Goal: Transaction & Acquisition: Book appointment/travel/reservation

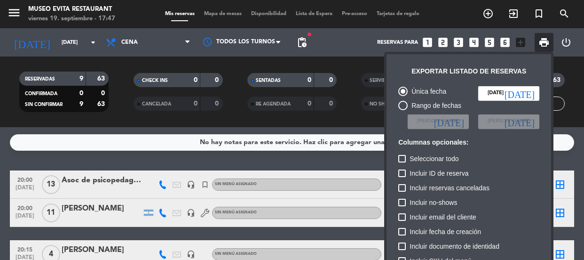
click at [108, 144] on div at bounding box center [292, 130] width 584 height 260
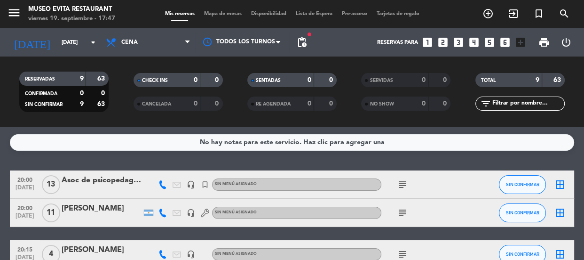
click at [112, 184] on div "Asoc de psicopedagogia" at bounding box center [102, 180] width 80 height 12
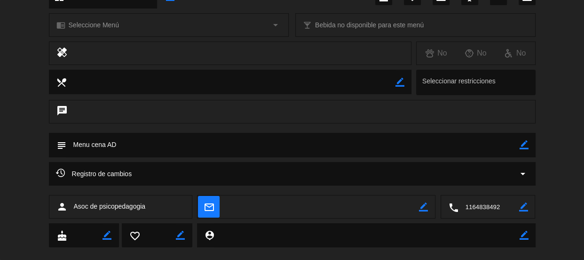
scroll to position [0, 0]
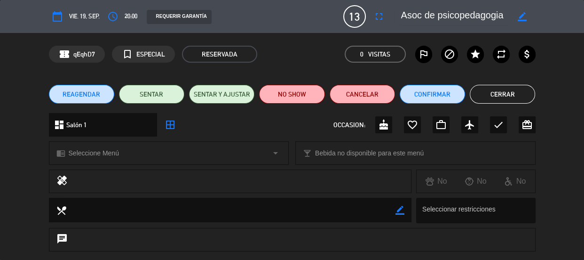
click at [517, 95] on button "Cerrar" at bounding box center [502, 94] width 65 height 19
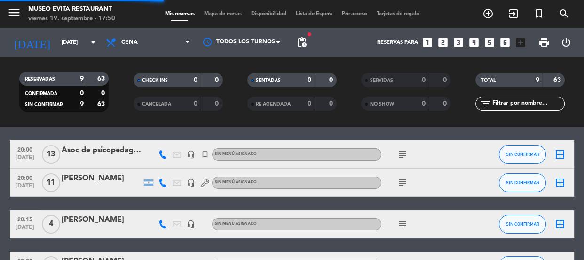
scroll to position [85, 0]
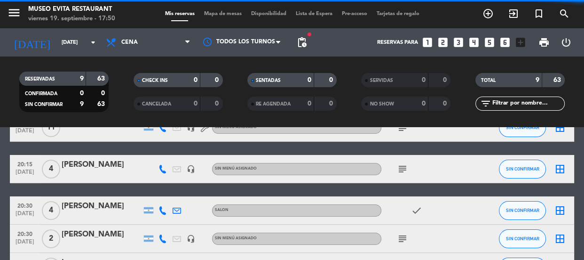
click at [75, 168] on div "[PERSON_NAME]" at bounding box center [102, 165] width 80 height 12
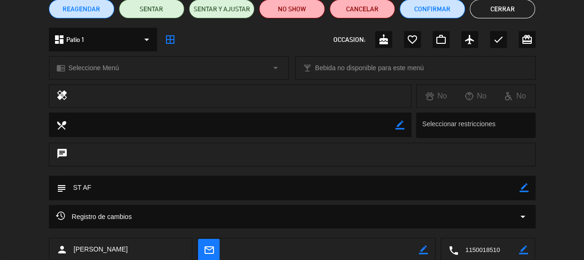
click at [135, 38] on div "dashboard Patio 1 arrow_drop_down" at bounding box center [103, 40] width 108 height 24
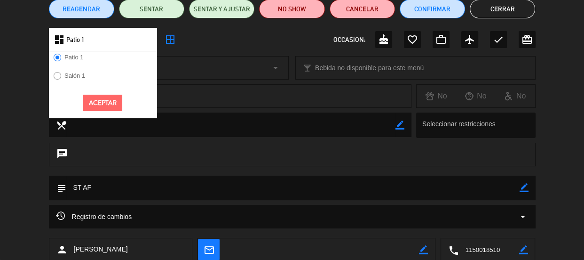
click at [81, 70] on label "Salón 1" at bounding box center [69, 77] width 41 height 15
click at [104, 101] on button "Aceptar" at bounding box center [102, 103] width 39 height 16
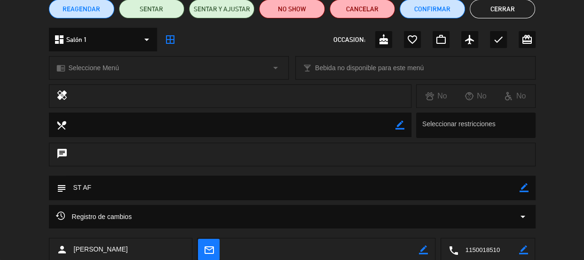
click at [523, 187] on icon "border_color" at bounding box center [524, 187] width 9 height 9
type textarea "ST AD"
click at [520, 188] on icon at bounding box center [524, 187] width 9 height 9
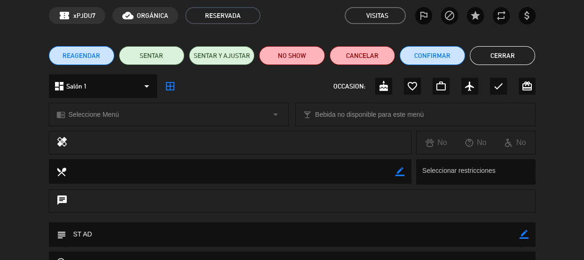
scroll to position [0, 0]
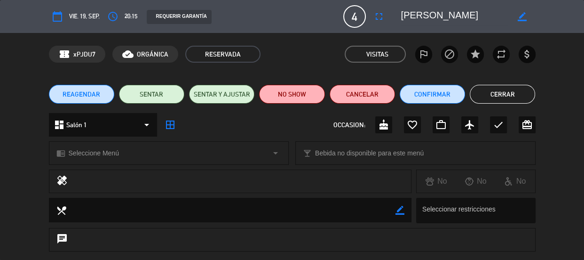
click at [501, 99] on button "Cerrar" at bounding box center [502, 94] width 65 height 19
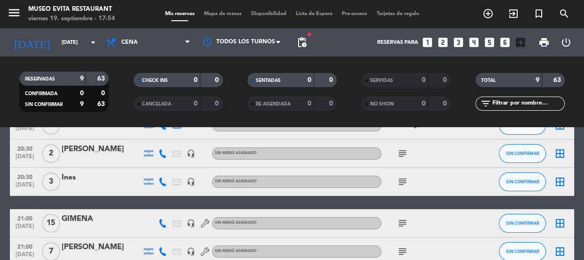
scroll to position [171, 0]
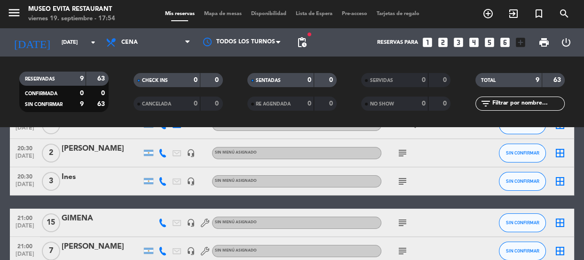
click at [403, 223] on icon "subject" at bounding box center [402, 222] width 11 height 11
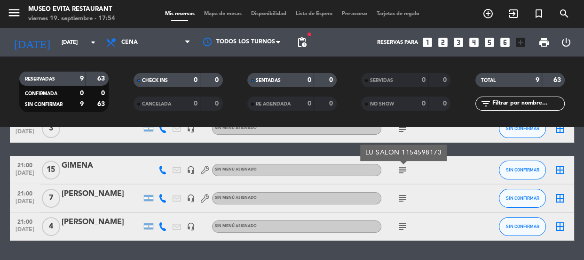
scroll to position [208, 0]
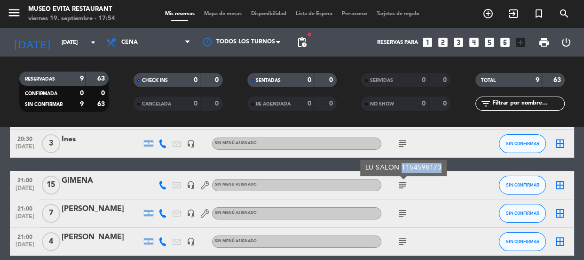
drag, startPoint x: 402, startPoint y: 167, endPoint x: 438, endPoint y: 168, distance: 36.3
click at [438, 168] on div "LU SALON 1154598173" at bounding box center [404, 168] width 77 height 10
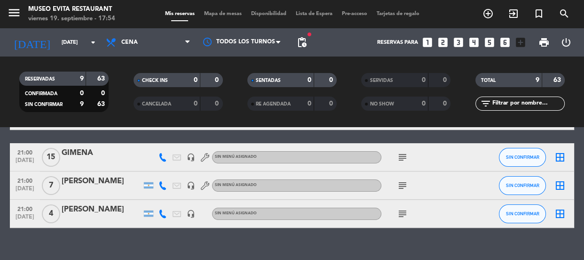
scroll to position [251, 0]
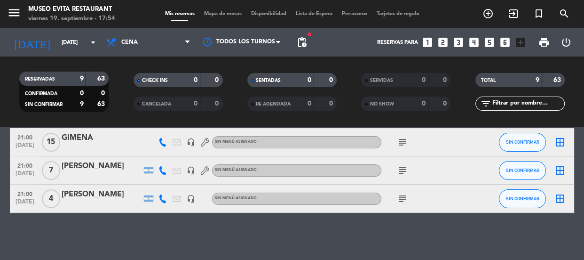
click at [403, 169] on icon "subject" at bounding box center [402, 170] width 11 height 11
click at [88, 141] on div "GIMENA" at bounding box center [102, 138] width 80 height 12
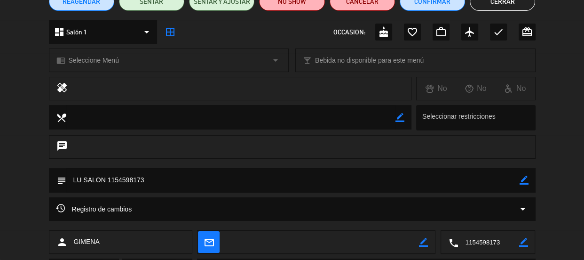
scroll to position [143, 0]
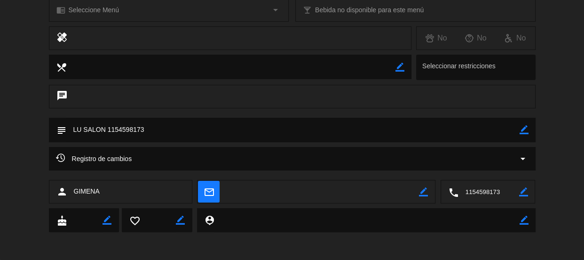
drag, startPoint x: 106, startPoint y: 128, endPoint x: 144, endPoint y: 130, distance: 37.2
click at [144, 130] on textarea at bounding box center [293, 130] width 454 height 24
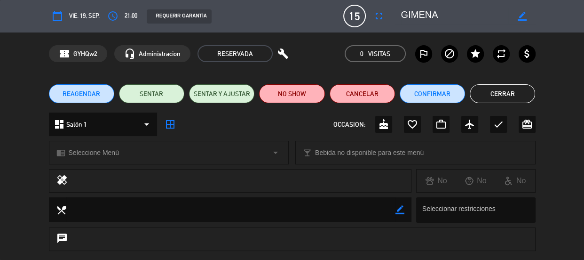
scroll to position [0, 0]
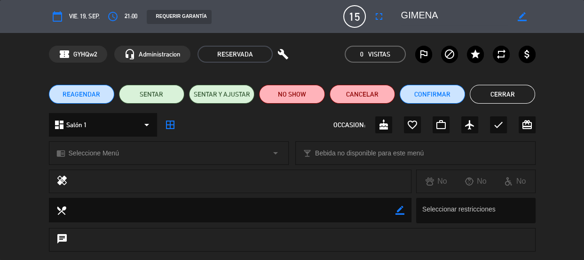
click at [522, 90] on button "Cerrar" at bounding box center [502, 94] width 65 height 19
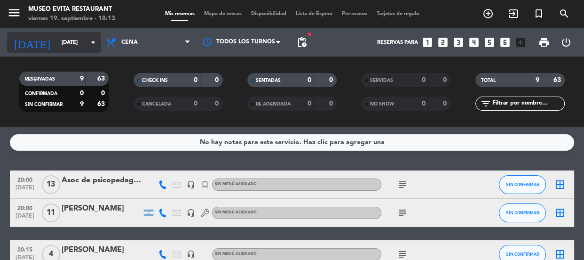
click at [73, 35] on input "[DATE]" at bounding box center [93, 43] width 72 height 16
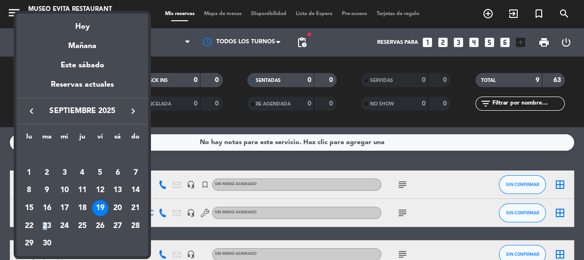
click at [45, 218] on div "23" at bounding box center [47, 226] width 16 height 16
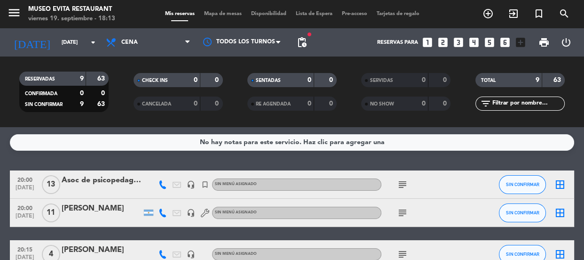
type input "[DATE]"
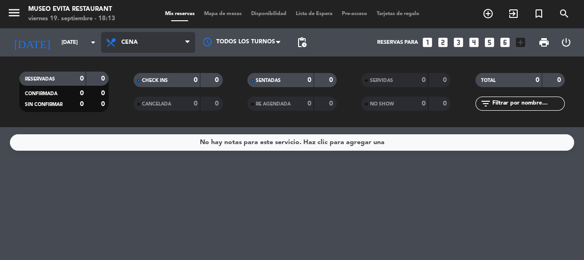
click at [122, 41] on span "Cena" at bounding box center [129, 42] width 16 height 7
click at [145, 89] on div "menu Museo Evita Restaurant viernes 19. septiembre - 18:13 Mis reservas Mapa de…" at bounding box center [292, 63] width 584 height 127
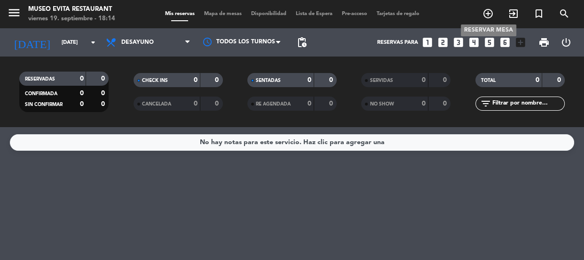
click at [491, 14] on icon "add_circle_outline" at bounding box center [488, 13] width 11 height 11
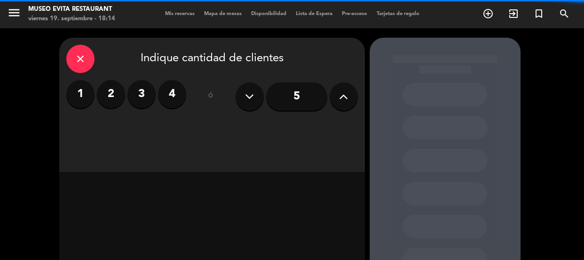
click at [162, 104] on label "4" at bounding box center [172, 94] width 28 height 28
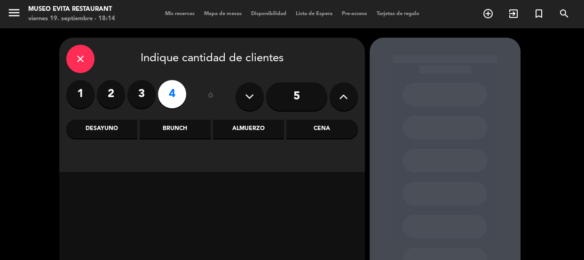
click at [122, 127] on div "Desayuno" at bounding box center [101, 129] width 71 height 19
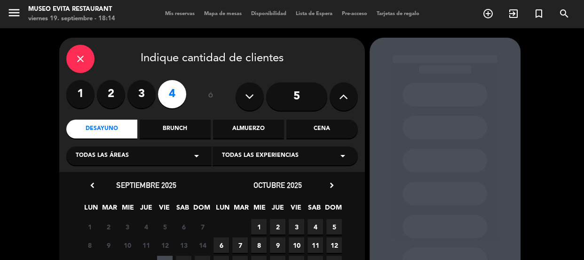
click at [139, 154] on div "Todas las áreas arrow_drop_down" at bounding box center [138, 155] width 145 height 19
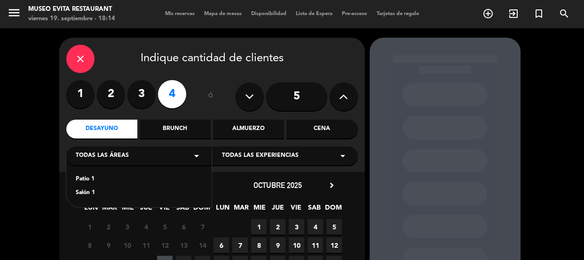
click at [91, 193] on div "Salón 1" at bounding box center [139, 192] width 127 height 9
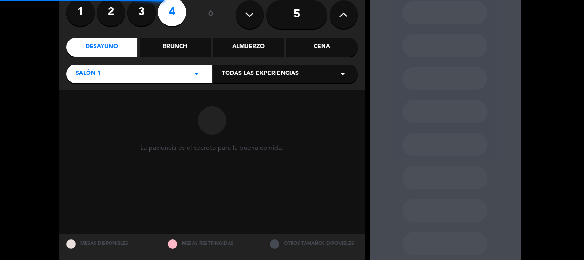
scroll to position [85, 0]
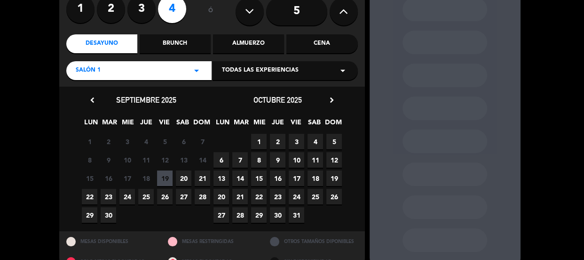
click at [110, 198] on span "23" at bounding box center [109, 197] width 16 height 16
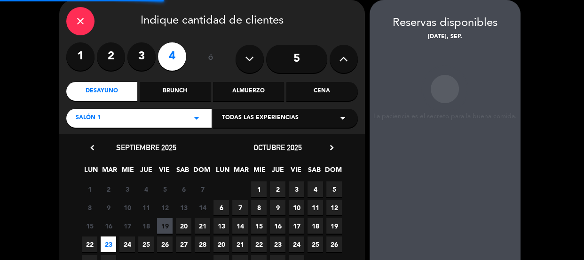
scroll to position [0, 0]
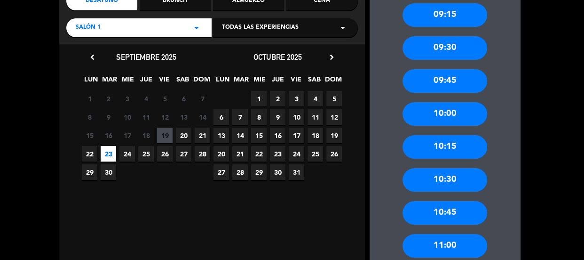
click at [467, 114] on div "10:00" at bounding box center [445, 114] width 85 height 24
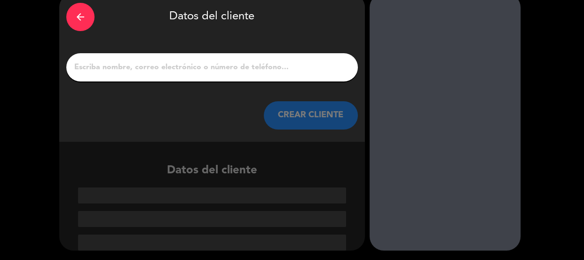
click at [191, 65] on input "1" at bounding box center [212, 67] width 278 height 13
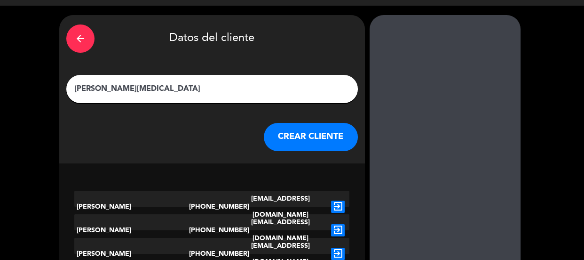
scroll to position [23, 0]
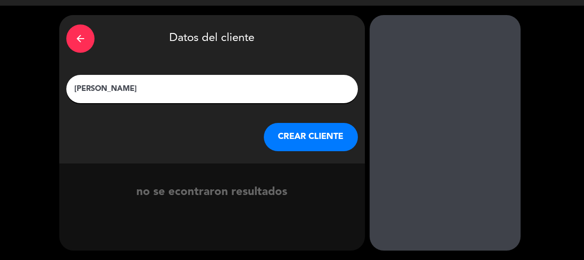
type input "[PERSON_NAME]"
click at [308, 136] on button "CREAR CLIENTE" at bounding box center [311, 137] width 94 height 28
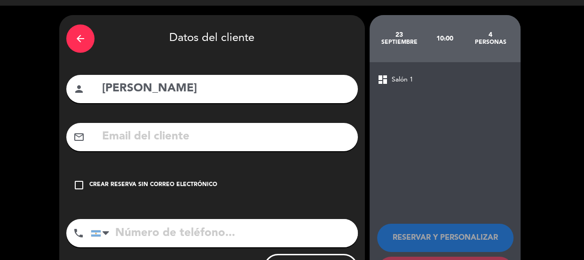
click at [101, 182] on div "Crear reserva sin correo electrónico" at bounding box center [153, 184] width 128 height 9
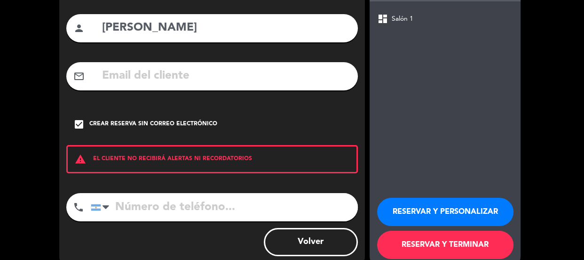
scroll to position [103, 0]
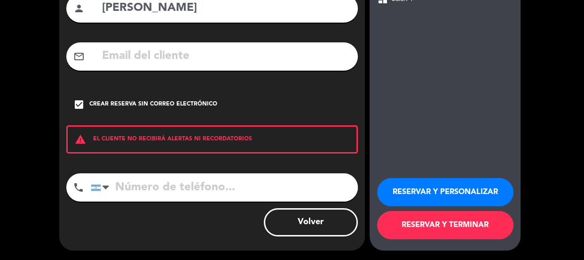
click at [413, 194] on button "RESERVAR Y PERSONALIZAR" at bounding box center [445, 192] width 136 height 28
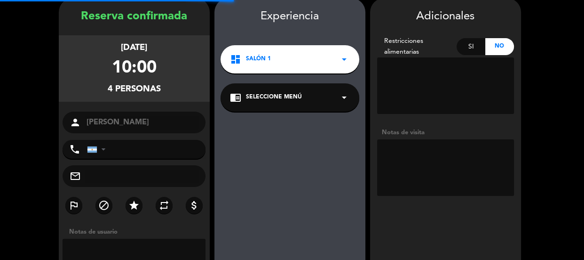
scroll to position [38, 0]
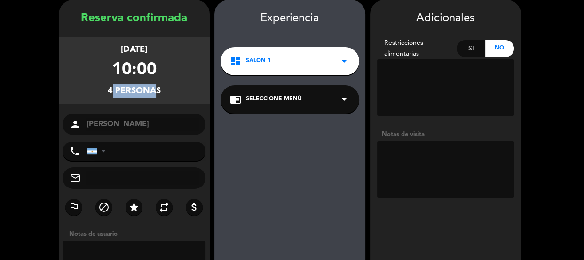
drag, startPoint x: 106, startPoint y: 89, endPoint x: 147, endPoint y: 88, distance: 41.0
click at [147, 88] on div "[DATE] 10:00 4 personas" at bounding box center [134, 70] width 151 height 66
drag, startPoint x: 125, startPoint y: 48, endPoint x: 156, endPoint y: 53, distance: 30.9
click at [147, 53] on div "[DATE]" at bounding box center [134, 50] width 26 height 14
drag, startPoint x: 119, startPoint y: 67, endPoint x: 199, endPoint y: 67, distance: 80.5
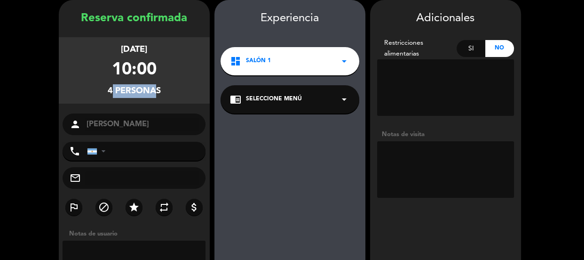
click at [191, 68] on div "[DATE] 10:00 4 personas" at bounding box center [134, 70] width 151 height 66
click at [415, 146] on textarea at bounding box center [445, 169] width 137 height 56
click at [397, 152] on textarea at bounding box center [445, 169] width 137 height 56
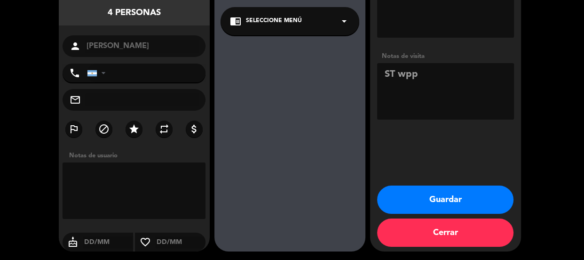
scroll to position [117, 0]
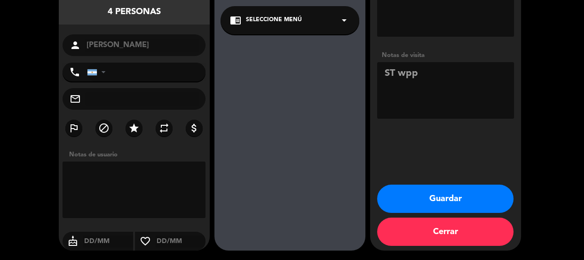
type textarea "ST wpp"
drag, startPoint x: 445, startPoint y: 204, endPoint x: 450, endPoint y: 137, distance: 67.1
click at [450, 137] on div "Adicionales Restricciones alimentarias Si No Notas de visita Guardar Cerrar" at bounding box center [445, 85] width 151 height 329
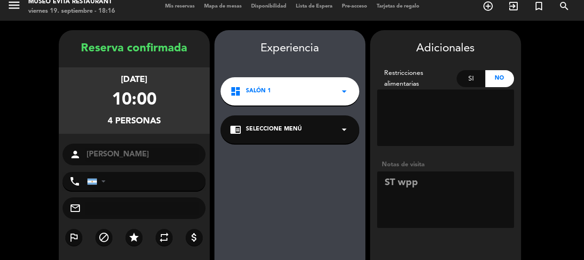
scroll to position [0, 0]
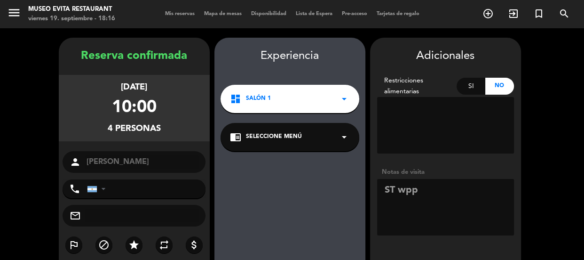
drag, startPoint x: 414, startPoint y: 190, endPoint x: 401, endPoint y: 186, distance: 13.4
click at [401, 186] on textarea at bounding box center [445, 207] width 137 height 56
click at [432, 198] on textarea at bounding box center [445, 207] width 137 height 56
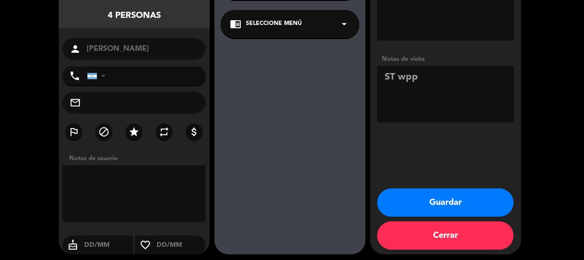
scroll to position [117, 0]
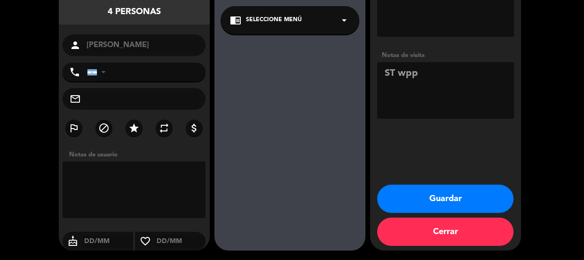
click at [416, 202] on button "Guardar" at bounding box center [445, 198] width 136 height 28
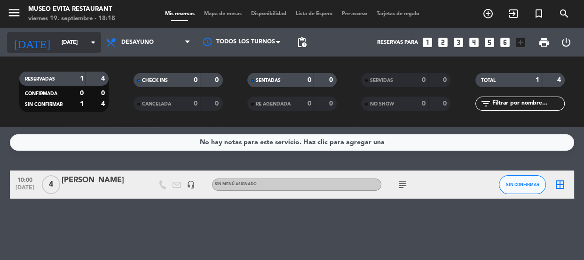
click at [54, 34] on div "[DATE] [DATE] arrow_drop_down" at bounding box center [54, 42] width 94 height 21
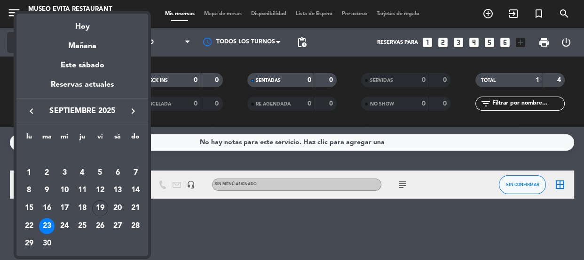
click at [61, 42] on div "Mañana" at bounding box center [82, 42] width 132 height 19
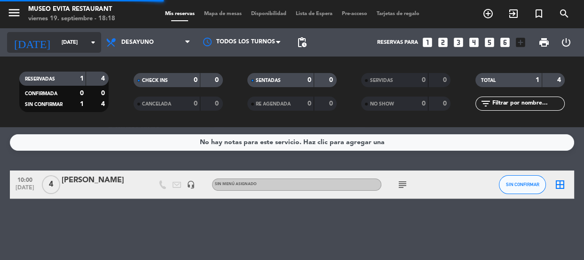
click at [68, 35] on input "[DATE]" at bounding box center [93, 43] width 72 height 16
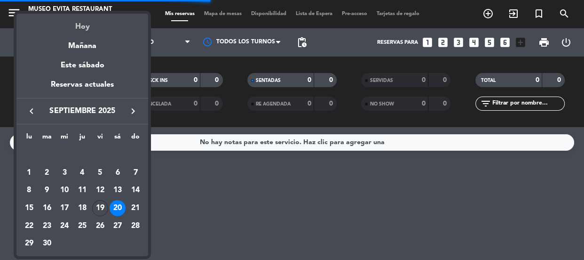
click at [81, 29] on div "Hoy" at bounding box center [82, 23] width 132 height 19
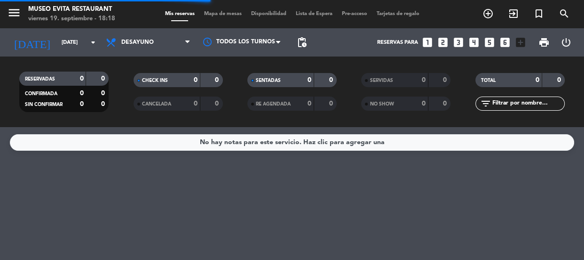
type input "[DATE]"
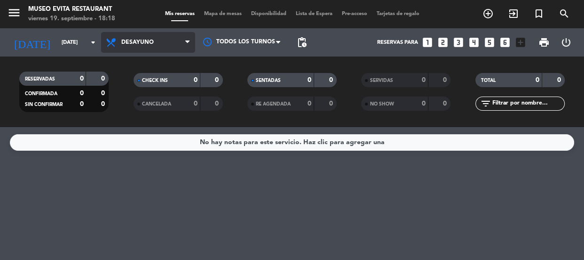
click at [143, 42] on span "Desayuno" at bounding box center [137, 42] width 32 height 7
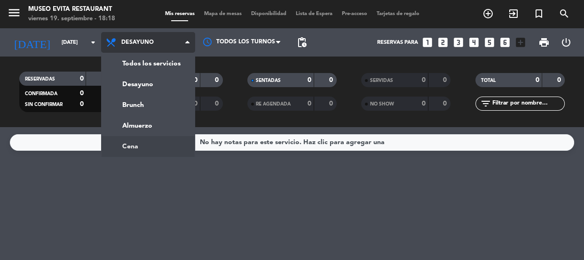
click at [142, 136] on ng-component "menu Museo Evita Restaurant viernes 19. septiembre - 18:18 Mis reservas Mapa de…" at bounding box center [292, 130] width 584 height 260
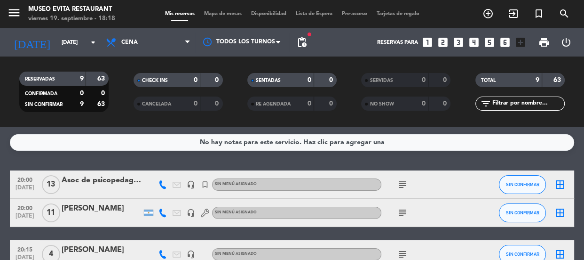
click at [308, 40] on span "pending_actions" at bounding box center [302, 42] width 19 height 19
click at [306, 40] on span "pending_actions" at bounding box center [301, 42] width 11 height 11
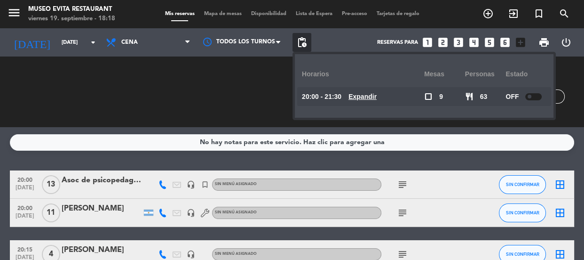
click at [264, 96] on div "SENTADAS 0 0 RE AGENDADA 0 0" at bounding box center [292, 92] width 114 height 52
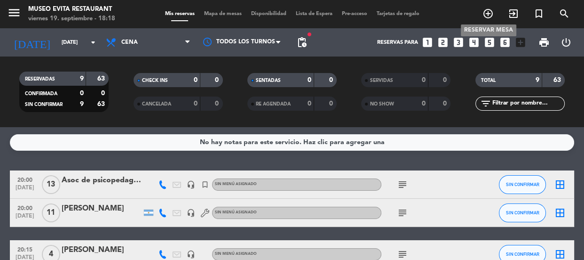
click at [492, 10] on icon "add_circle_outline" at bounding box center [488, 13] width 11 height 11
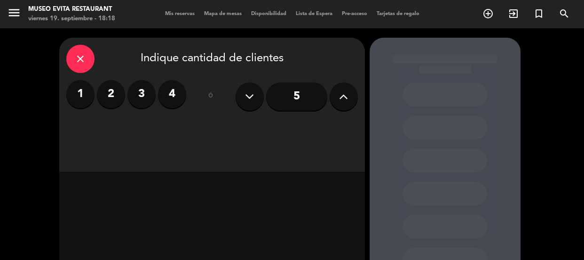
click at [296, 90] on input "5" at bounding box center [296, 96] width 61 height 28
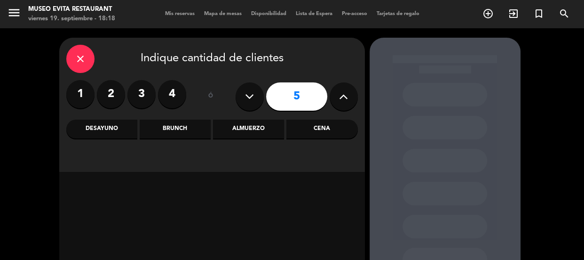
click at [127, 124] on div "Desayuno" at bounding box center [101, 129] width 71 height 19
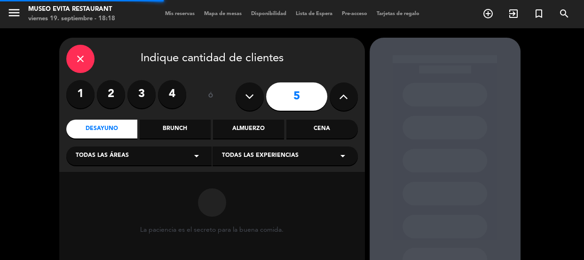
click at [148, 158] on div "Todas las áreas arrow_drop_down" at bounding box center [138, 155] width 145 height 19
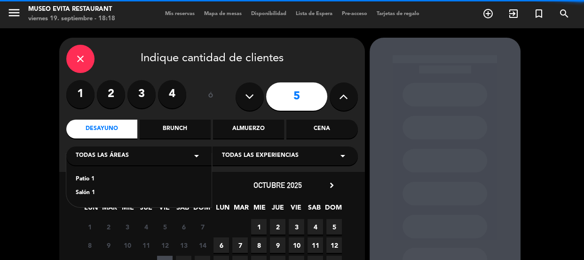
click at [131, 196] on div "Salón 1" at bounding box center [139, 192] width 127 height 9
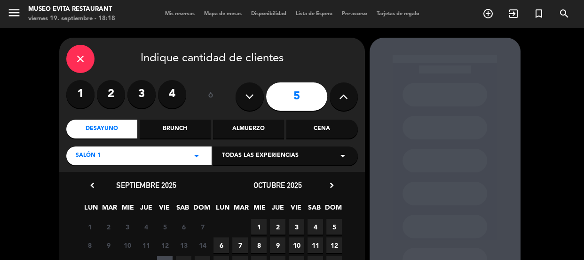
click at [271, 223] on span "2" at bounding box center [278, 227] width 16 height 16
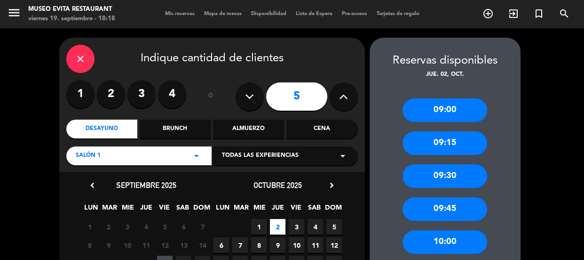
click at [75, 65] on div "close" at bounding box center [80, 59] width 28 height 28
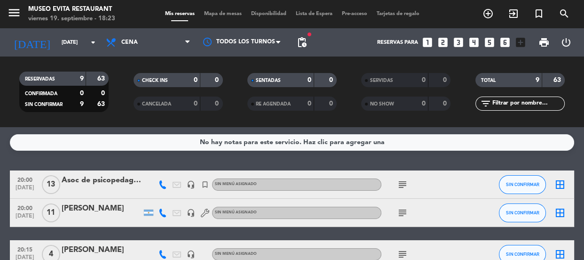
click at [398, 180] on icon "subject" at bounding box center [402, 184] width 11 height 11
click at [407, 214] on icon "subject" at bounding box center [402, 212] width 11 height 11
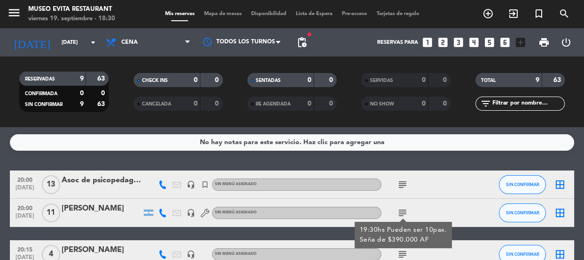
click at [375, 159] on div "No hay notas para este servicio. Haz clic para agregar una 20:00 [DATE] Asoc de…" at bounding box center [292, 193] width 584 height 133
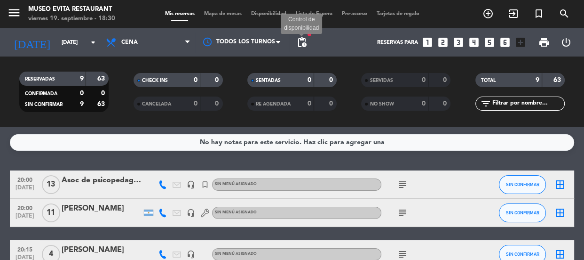
click at [299, 41] on span "pending_actions" at bounding box center [301, 42] width 11 height 11
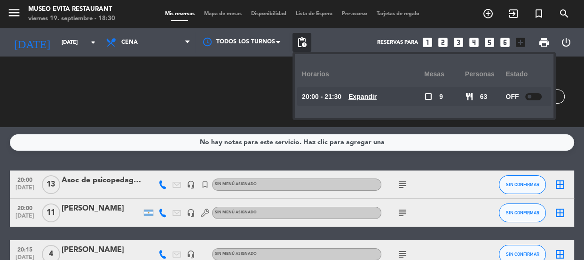
click at [263, 96] on div "SENTADAS 0 0 RE AGENDADA 0 0" at bounding box center [292, 92] width 114 height 52
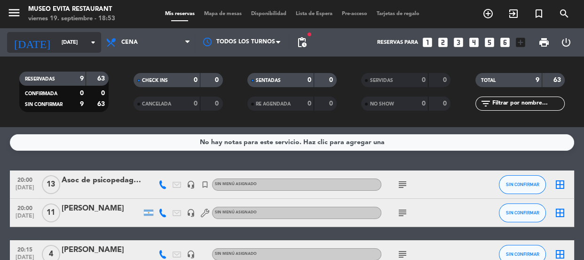
click at [70, 46] on input "[DATE]" at bounding box center [93, 43] width 72 height 16
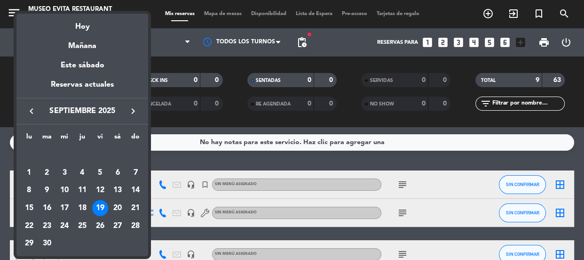
click at [486, 13] on div at bounding box center [292, 130] width 584 height 260
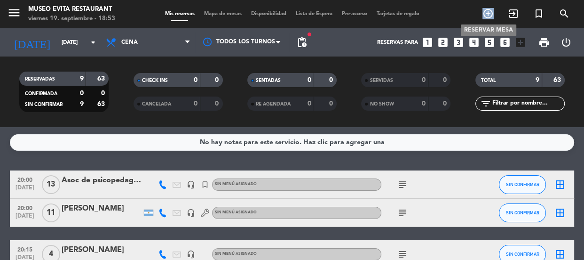
click at [486, 14] on icon "add_circle_outline" at bounding box center [488, 13] width 11 height 11
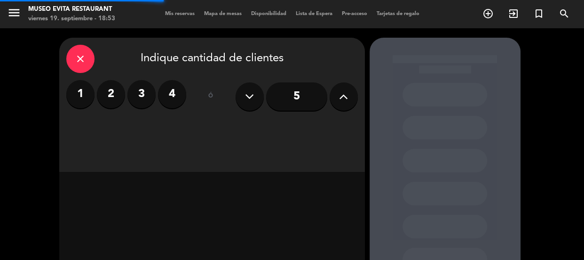
click at [282, 89] on input "5" at bounding box center [296, 96] width 61 height 28
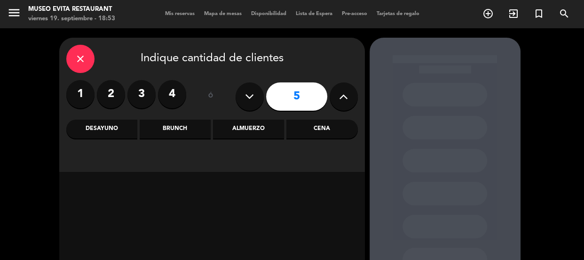
click at [187, 134] on div "Brunch" at bounding box center [175, 129] width 71 height 19
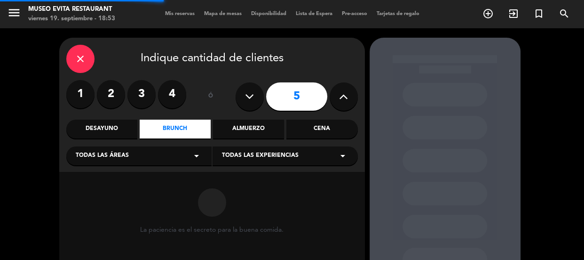
click at [141, 159] on div "Todas las áreas arrow_drop_down" at bounding box center [138, 155] width 145 height 19
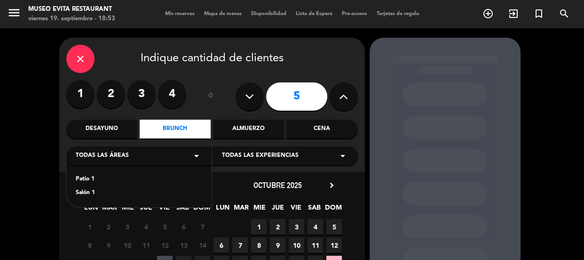
click at [92, 187] on div "Patio 1 Salón 1" at bounding box center [138, 180] width 145 height 54
click at [94, 189] on div "Salón 1" at bounding box center [139, 192] width 127 height 9
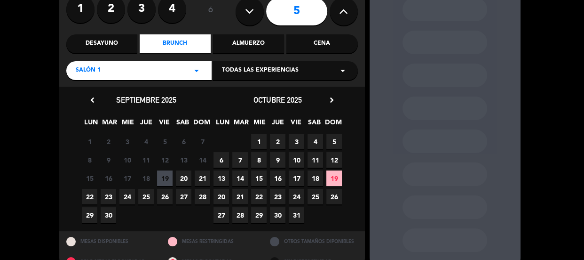
click at [184, 178] on span "20" at bounding box center [184, 178] width 16 height 16
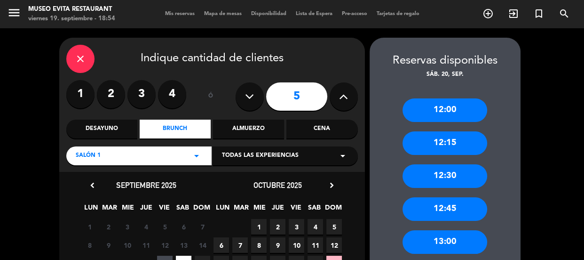
click at [336, 126] on div "Cena" at bounding box center [322, 129] width 71 height 19
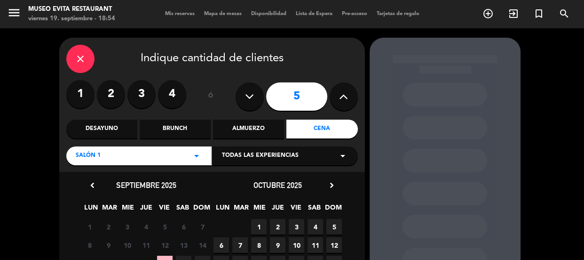
drag, startPoint x: 260, startPoint y: 133, endPoint x: 254, endPoint y: 134, distance: 6.3
click at [256, 133] on div "Almuerzo" at bounding box center [248, 129] width 71 height 19
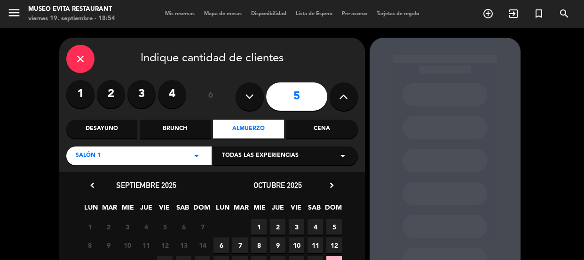
click at [333, 130] on div "Cena" at bounding box center [322, 129] width 71 height 19
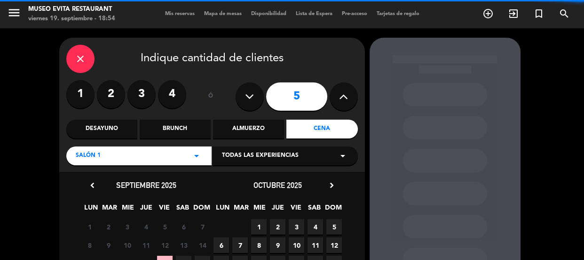
scroll to position [85, 0]
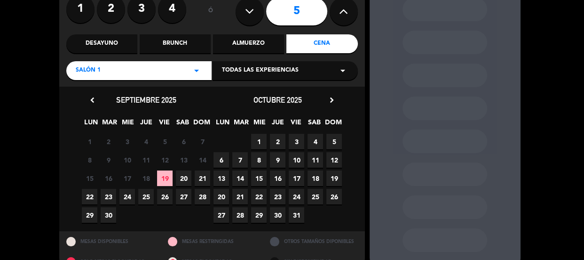
click at [193, 179] on div "15 16 17 18 19 20 21" at bounding box center [146, 178] width 132 height 18
click at [188, 175] on span "20" at bounding box center [184, 178] width 16 height 16
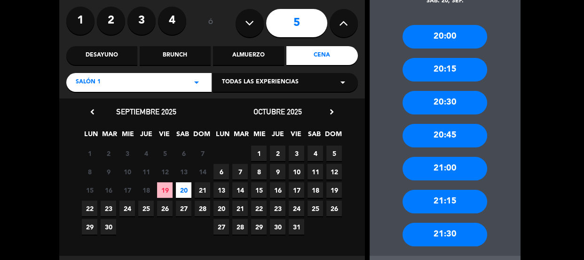
scroll to position [119, 0]
